Goal: Task Accomplishment & Management: Complete application form

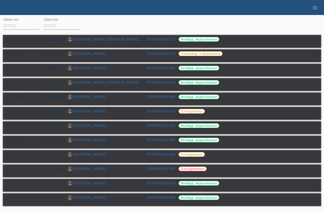
click at [88, 55] on link "[PERSON_NAME]" at bounding box center [90, 53] width 32 height 5
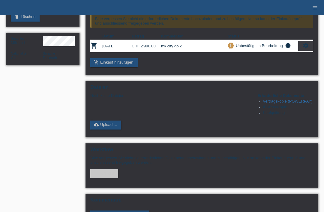
scroll to position [89, 0]
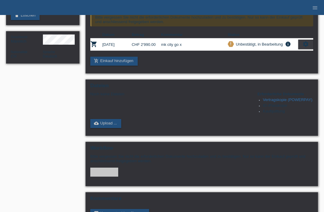
click at [115, 128] on link "cloud_upload Upload ..." at bounding box center [105, 123] width 31 height 9
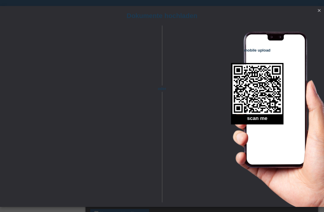
click at [320, 14] on link "close" at bounding box center [319, 11] width 8 height 7
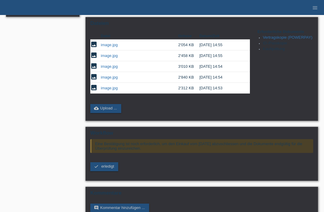
scroll to position [136, 0]
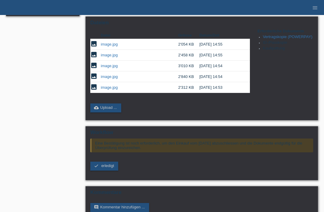
click at [105, 168] on span "erledigt" at bounding box center [107, 166] width 13 height 5
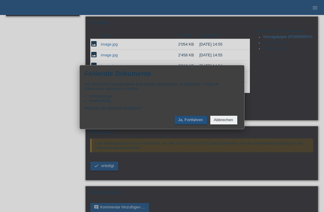
click at [190, 125] on button "Ja, Fortfahren" at bounding box center [191, 120] width 33 height 9
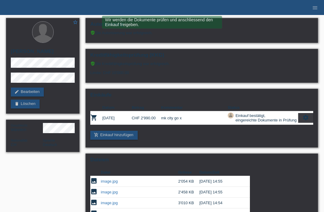
click at [312, 9] on icon "menu" at bounding box center [315, 8] width 6 height 6
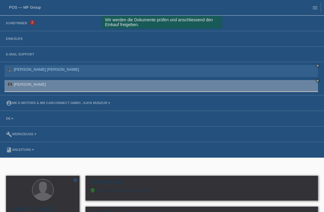
click at [16, 38] on link "Einkäufe" at bounding box center [14, 39] width 23 height 4
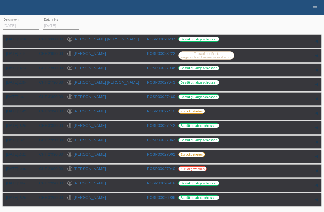
click at [312, 10] on icon "menu" at bounding box center [315, 8] width 6 height 6
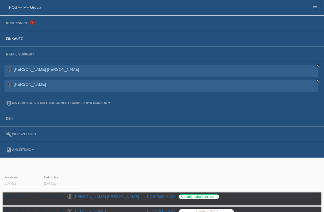
click at [26, 23] on link "Kund*innen" at bounding box center [16, 23] width 27 height 4
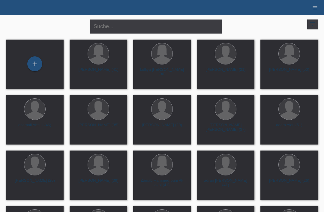
click at [41, 63] on div "+" at bounding box center [35, 64] width 14 height 10
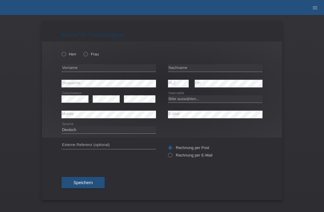
click at [63, 56] on input "Herr" at bounding box center [64, 54] width 4 height 4
radio input "true"
click at [78, 69] on input "text" at bounding box center [109, 68] width 95 height 8
type input "[PERSON_NAME]"
click at [200, 69] on input "text" at bounding box center [215, 68] width 95 height 8
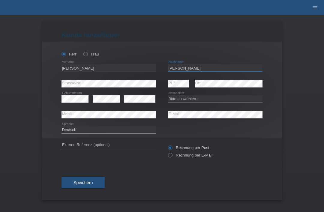
type input "[PERSON_NAME]"
click at [186, 102] on select "Bitte auswählen... [GEOGRAPHIC_DATA] [GEOGRAPHIC_DATA] [GEOGRAPHIC_DATA] [GEOGR…" at bounding box center [215, 98] width 95 height 7
click at [197, 101] on select "Bitte auswählen... Schweiz Deutschland Liechtenstein Österreich ------------ Af…" at bounding box center [215, 98] width 95 height 7
select select "ES"
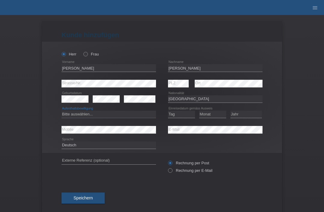
click at [136, 115] on select "Bitte auswählen... C B B - Flüchtlingsstatus Andere" at bounding box center [109, 114] width 95 height 7
select select "C"
click at [179, 118] on select "Tag 01 02 03 04 05 06 07 08 09 10 11" at bounding box center [181, 114] width 27 height 7
select select "14"
click at [208, 116] on select "Monat 01 02 03 04 05 06 07 08 09 10 11" at bounding box center [212, 114] width 27 height 7
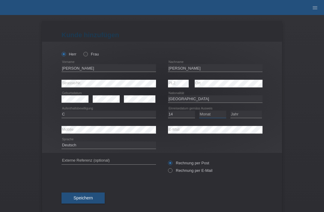
select select "09"
click at [252, 118] on select "Jahr 2025 2024 2023 2022 2021 2020 2019 2018 2017 2016 2015 2014 2013 2012 2011…" at bounding box center [246, 114] width 32 height 7
select select "1992"
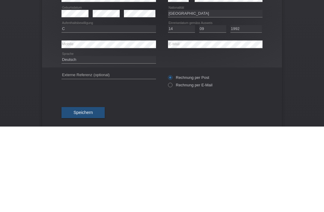
click at [290, 43] on div "Kund*in hinzufügen Kunde hinzufügen Kundin hinzufügen Herr Frau Cristian error …" at bounding box center [162, 113] width 324 height 197
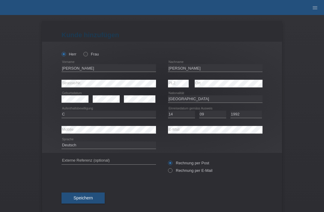
click at [90, 193] on div "Speichern" at bounding box center [162, 198] width 201 height 35
click at [95, 202] on button "Speichern" at bounding box center [83, 198] width 43 height 11
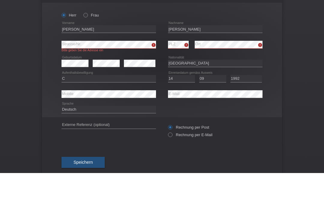
click at [304, 53] on div "Kund*in hinzufügen Kunde hinzufügen Kundin hinzufügen Herr Frau Cristian error …" at bounding box center [162, 113] width 324 height 197
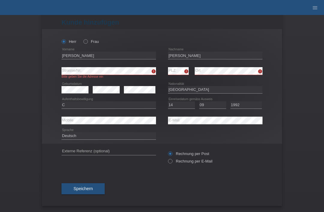
click at [93, 183] on button "Speichern" at bounding box center [83, 188] width 43 height 11
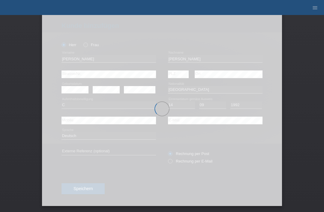
scroll to position [12, 0]
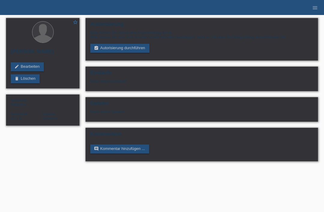
click at [92, 167] on html "POS — MF Group Kund*innen 2 Einkäufe E-Mail Support [PERSON_NAME] [PERSON_NAME]…" at bounding box center [162, 83] width 324 height 167
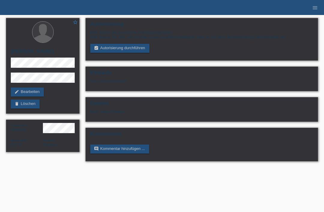
click at [140, 49] on link "assignment_turned_in Autorisierung durchführen" at bounding box center [119, 48] width 59 height 9
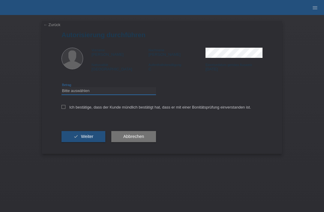
click at [123, 95] on select "Bitte auswählen CHF 1.00 - CHF 499.00 CHF 500.00 - CHF 1'999.00 CHF 2'000.00 - …" at bounding box center [109, 90] width 95 height 7
select select "3"
click at [65, 107] on icon at bounding box center [64, 107] width 4 height 4
click at [65, 107] on input "Ich bestätige, dass der Kunde mündlich bestätigt hat, dass er mit einer Bonität…" at bounding box center [64, 107] width 4 height 4
checkbox input "true"
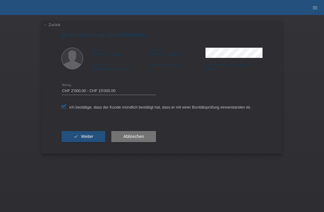
click at [85, 137] on span "Weiter" at bounding box center [87, 136] width 12 height 5
